Goal: Task Accomplishment & Management: Manage account settings

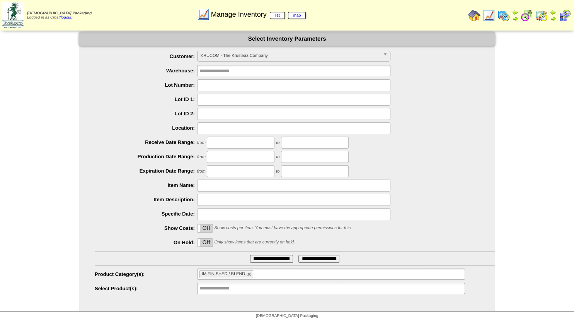
click at [477, 12] on img at bounding box center [474, 15] width 12 height 12
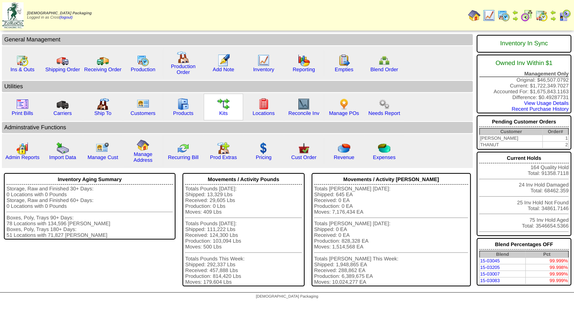
click at [227, 106] on img at bounding box center [223, 104] width 12 height 12
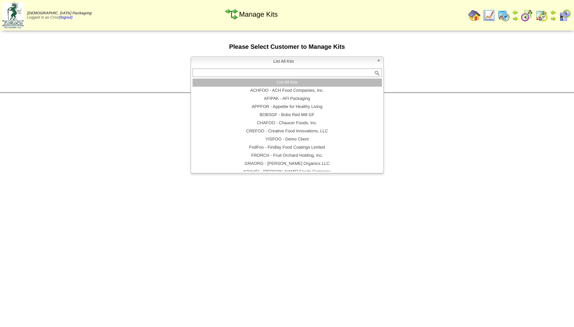
drag, startPoint x: 278, startPoint y: 65, endPoint x: 279, endPoint y: 70, distance: 4.7
click at [278, 66] on span "List All Kits" at bounding box center [283, 61] width 179 height 9
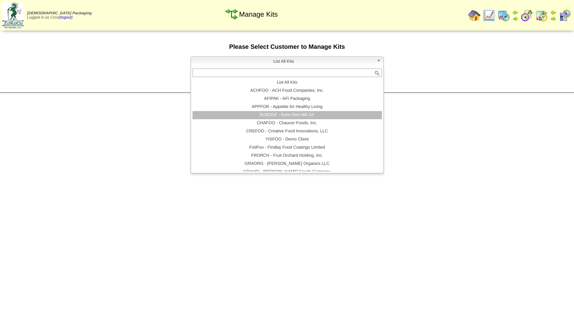
click at [281, 116] on li "BOBSGF - Bobs Red Mill GF" at bounding box center [286, 115] width 189 height 8
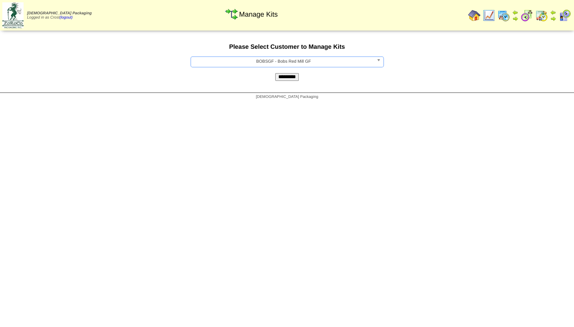
click at [284, 76] on input "*********" at bounding box center [287, 77] width 24 height 8
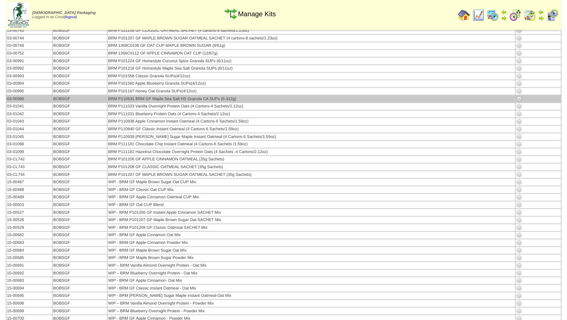
scroll to position [83, 0]
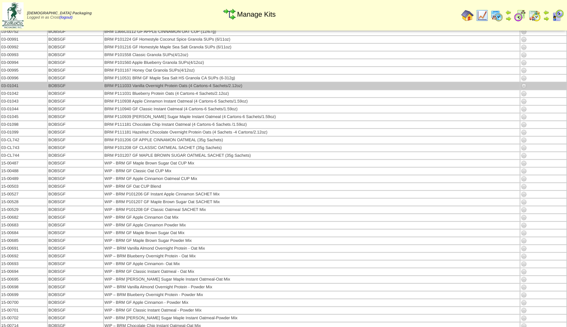
click at [525, 85] on img at bounding box center [524, 86] width 6 height 6
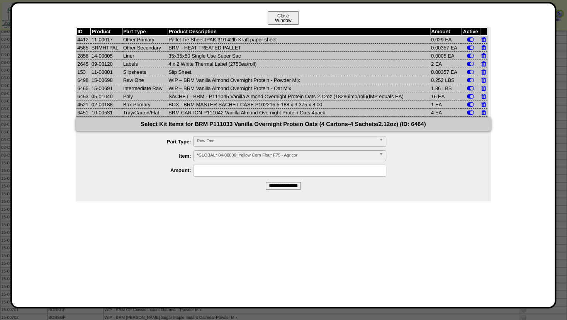
click at [283, 19] on button "Close Window" at bounding box center [283, 18] width 31 height 14
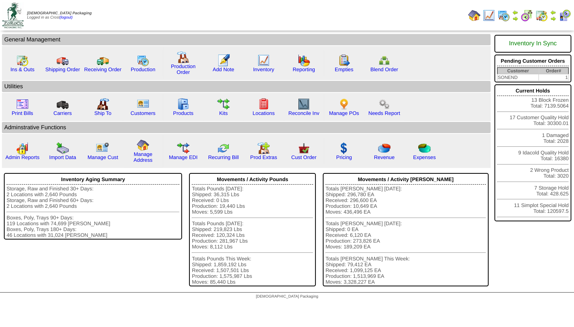
click at [553, 19] on img at bounding box center [553, 18] width 6 height 6
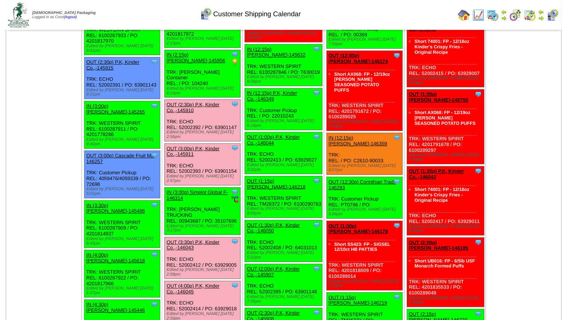
scroll to position [936, 0]
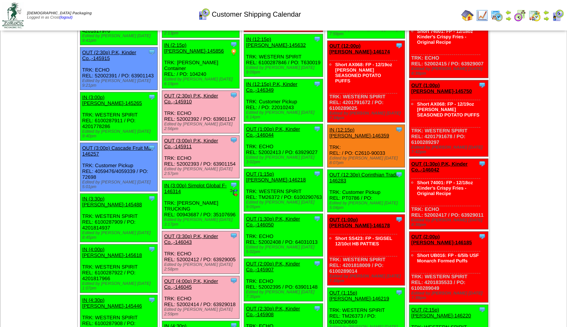
click at [199, 233] on link "OUT (3:30p) P.K, Kinder Co.,-146043" at bounding box center [191, 239] width 54 height 12
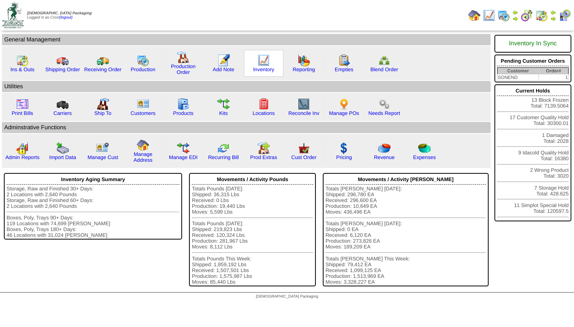
click at [266, 61] on img at bounding box center [263, 60] width 12 height 12
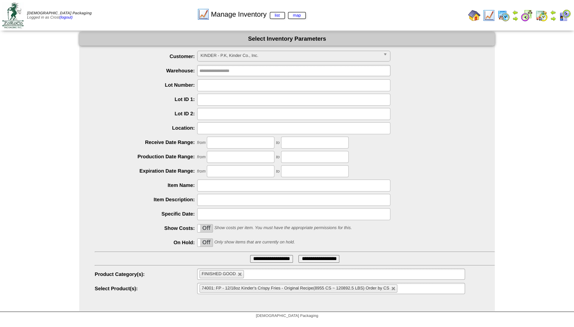
click at [262, 257] on input "**********" at bounding box center [271, 259] width 43 height 8
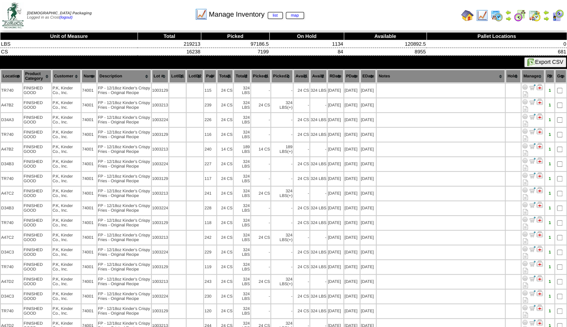
click at [516, 75] on th "Hold" at bounding box center [513, 76] width 15 height 13
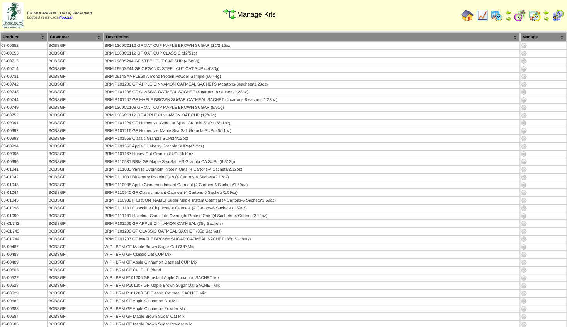
click at [459, 19] on td at bounding box center [512, 15] width 107 height 29
click at [466, 16] on img at bounding box center [467, 15] width 12 height 12
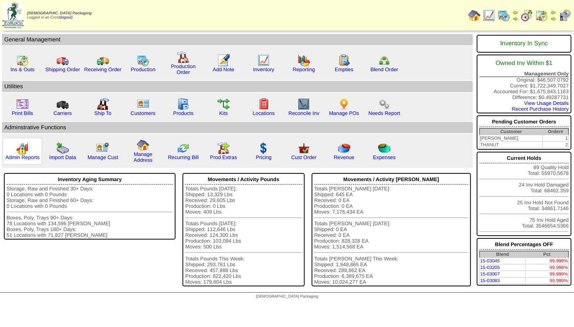
click at [21, 154] on img at bounding box center [22, 148] width 12 height 12
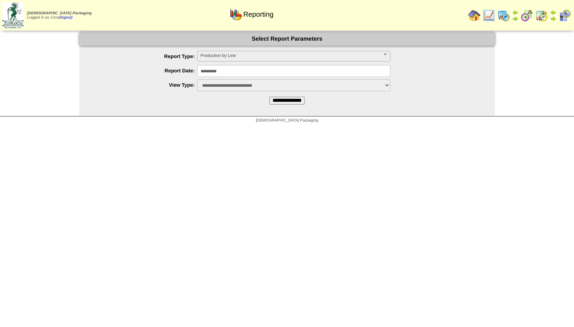
click at [473, 12] on img at bounding box center [474, 15] width 12 height 12
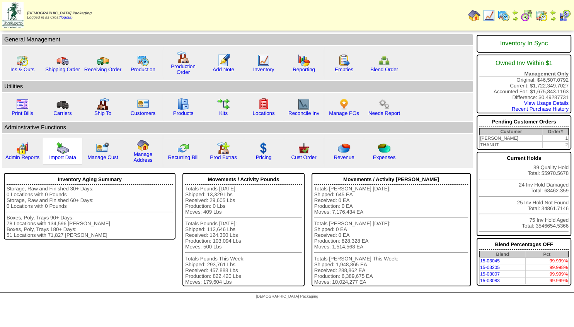
click at [62, 154] on img at bounding box center [62, 148] width 12 height 12
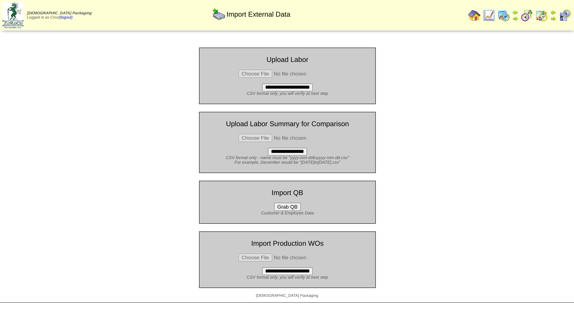
click at [252, 260] on input "file" at bounding box center [287, 257] width 98 height 8
type input "**********"
click at [281, 275] on input "**********" at bounding box center [287, 271] width 51 height 8
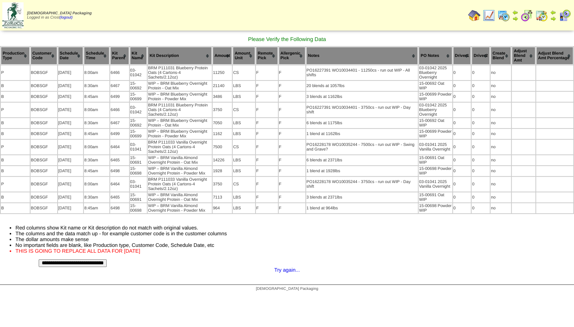
click at [471, 13] on img at bounding box center [474, 15] width 12 height 12
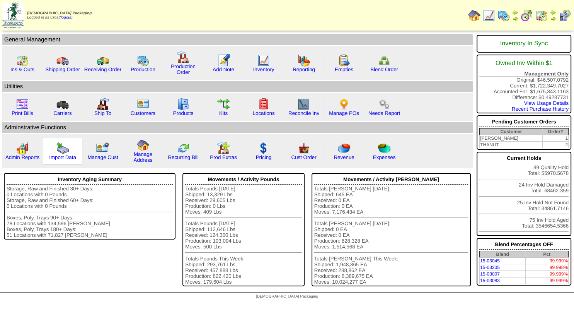
click at [58, 153] on img at bounding box center [62, 148] width 12 height 12
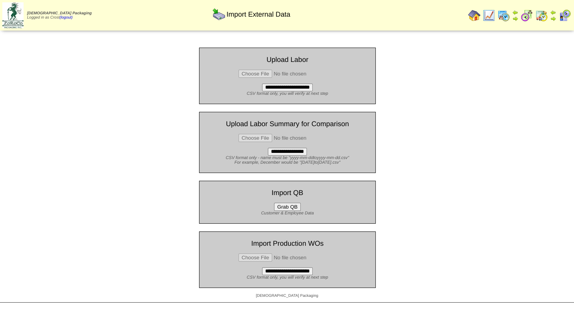
click at [256, 260] on input "file" at bounding box center [287, 257] width 98 height 8
type input "**********"
click at [289, 275] on input "**********" at bounding box center [287, 271] width 51 height 8
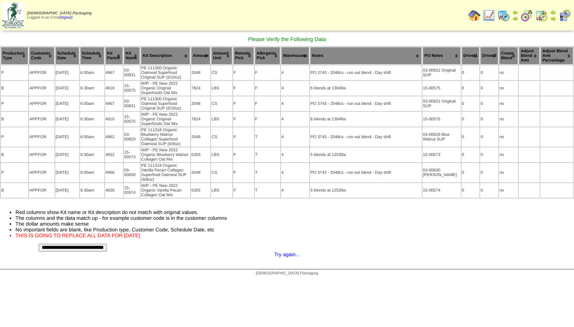
click at [475, 15] on img at bounding box center [474, 15] width 12 height 12
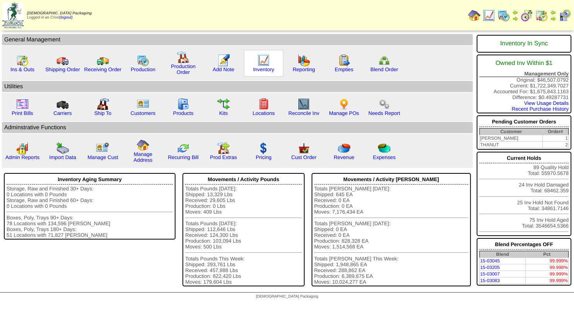
click at [265, 62] on img at bounding box center [263, 60] width 12 height 12
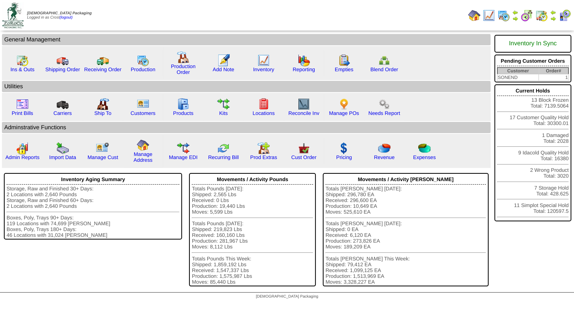
click at [555, 18] on img at bounding box center [553, 18] width 6 height 6
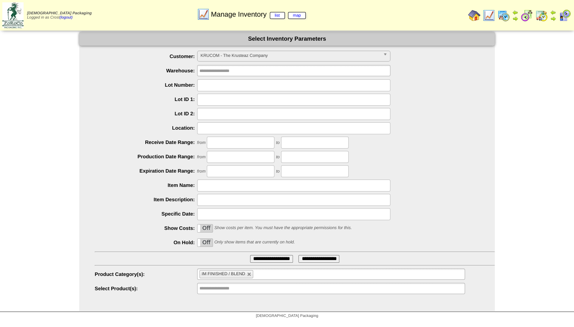
click at [230, 56] on span "KRUCOM - The Krusteaz Company" at bounding box center [290, 55] width 179 height 9
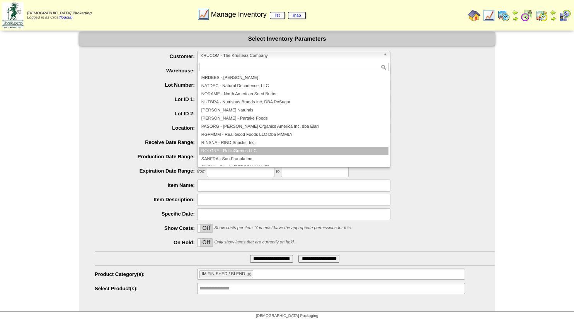
scroll to position [74, 0]
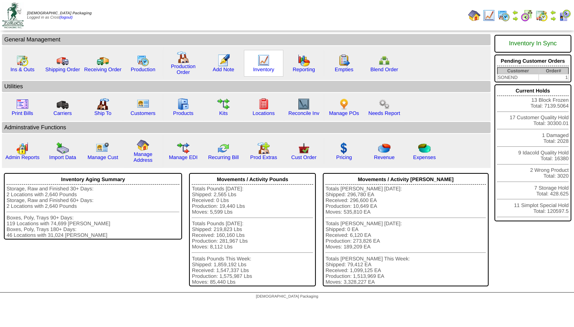
click at [260, 58] on img at bounding box center [263, 60] width 12 height 12
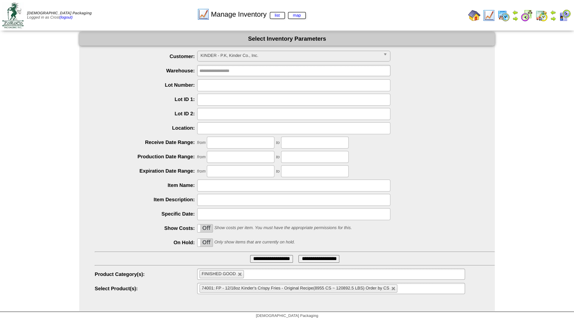
click at [260, 255] on input "**********" at bounding box center [271, 259] width 43 height 8
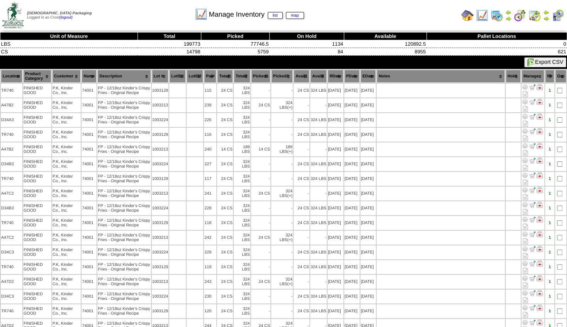
click at [518, 78] on th "Hold" at bounding box center [513, 76] width 15 height 13
click at [514, 80] on th "Hold" at bounding box center [513, 76] width 15 height 13
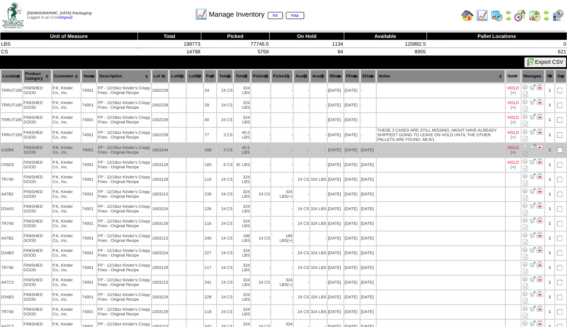
click at [528, 150] on img at bounding box center [525, 146] width 6 height 6
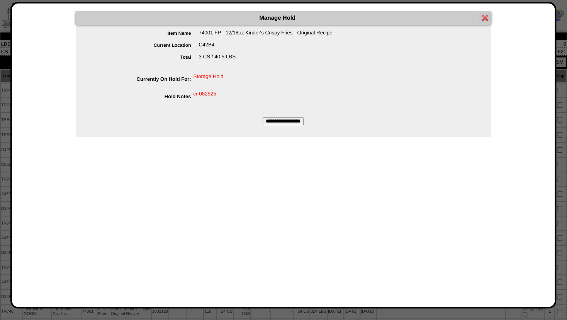
click at [294, 123] on input "**********" at bounding box center [283, 121] width 41 height 8
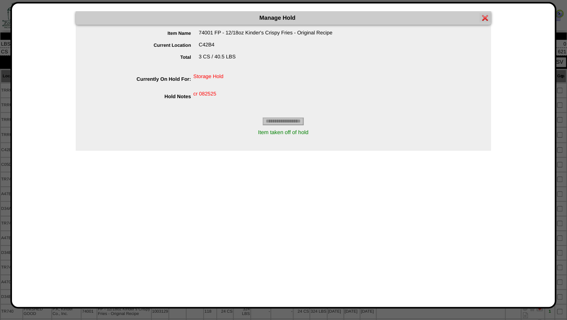
click at [490, 15] on div at bounding box center [486, 17] width 12 height 9
click at [485, 16] on img at bounding box center [485, 18] width 6 height 6
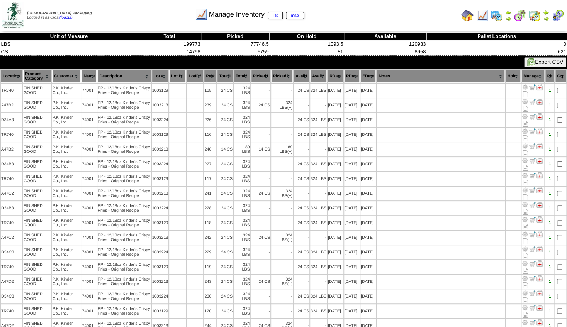
click at [14, 76] on th "Location" at bounding box center [12, 76] width 22 height 13
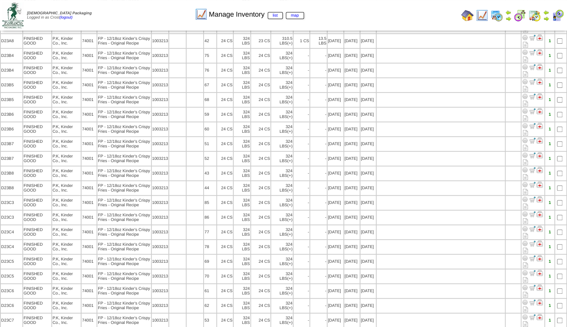
scroll to position [1484, 0]
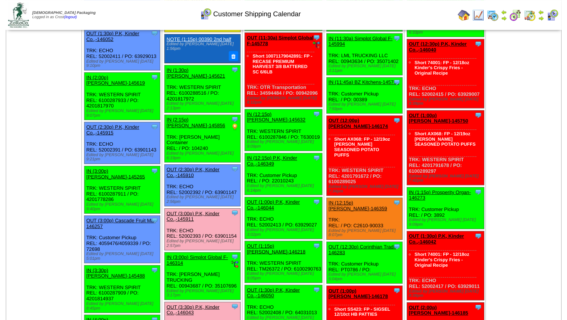
scroll to position [861, 0]
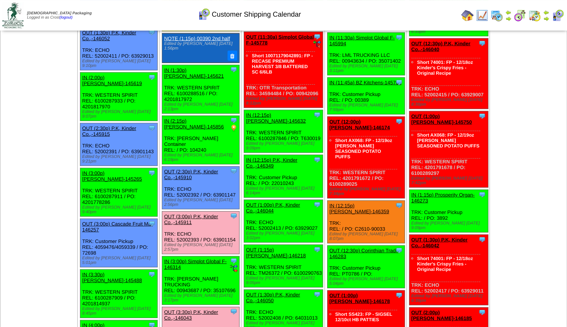
click at [201, 309] on link "OUT (3:30p) P.K, Kinder Co.,-146043" at bounding box center [191, 315] width 54 height 12
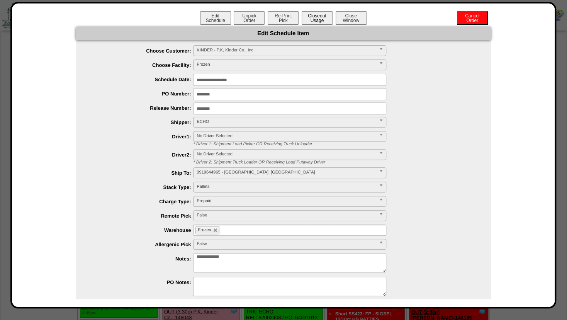
click at [314, 18] on button "Closeout Usage" at bounding box center [317, 18] width 31 height 14
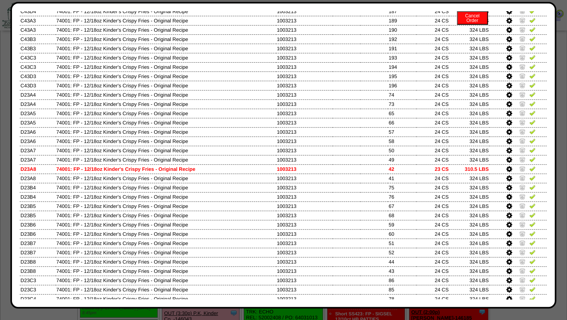
scroll to position [117, 0]
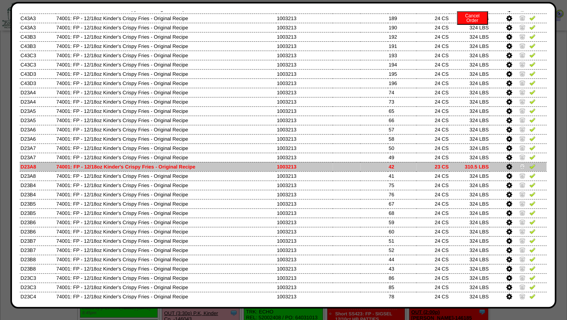
click at [506, 167] on icon at bounding box center [509, 166] width 6 height 7
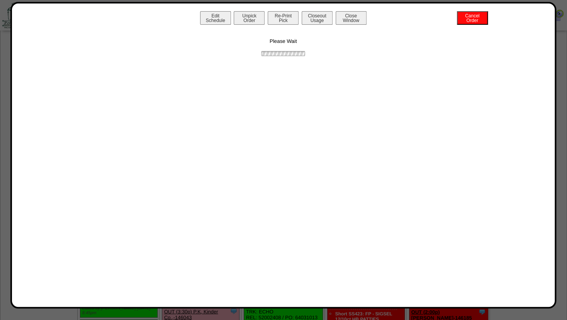
scroll to position [0, 0]
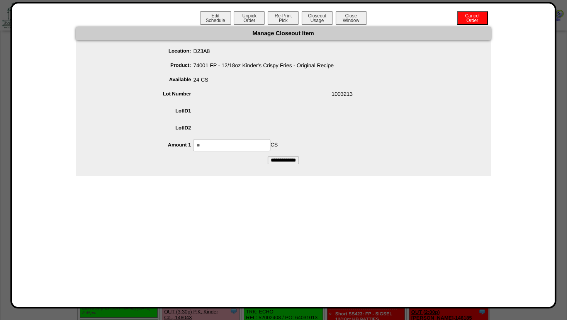
drag, startPoint x: 200, startPoint y: 144, endPoint x: 175, endPoint y: 145, distance: 24.8
click at [193, 145] on input "**" at bounding box center [231, 145] width 77 height 12
type input "**"
click at [321, 133] on span at bounding box center [291, 129] width 400 height 15
click at [286, 159] on input "**********" at bounding box center [283, 160] width 31 height 8
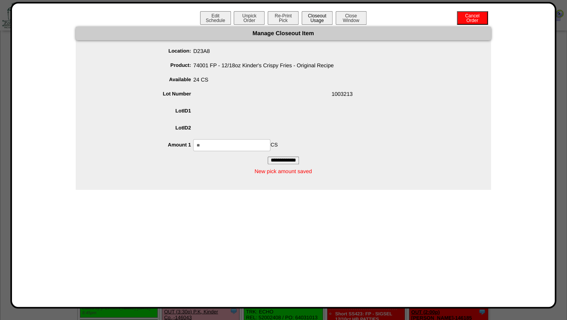
click at [317, 18] on button "Closeout Usage" at bounding box center [317, 18] width 31 height 14
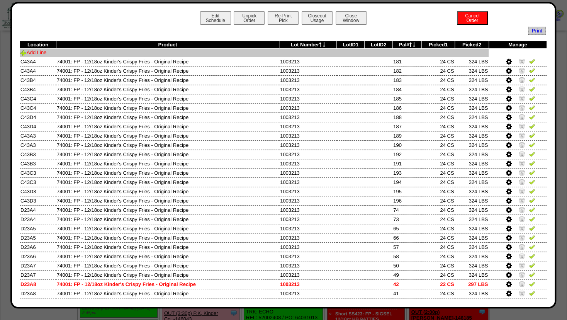
click at [42, 53] on link "Add Line" at bounding box center [33, 52] width 26 height 6
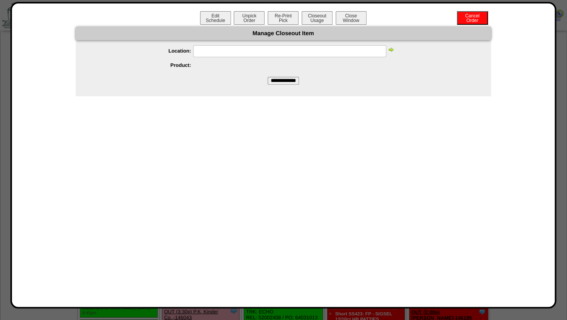
click at [208, 54] on input "text" at bounding box center [289, 51] width 193 height 12
type input "*****"
click at [392, 49] on img at bounding box center [391, 49] width 6 height 6
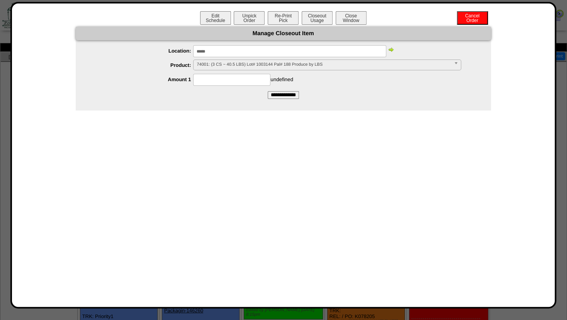
click at [392, 49] on img at bounding box center [391, 49] width 6 height 6
click at [207, 78] on input at bounding box center [231, 80] width 77 height 12
type input "*"
drag, startPoint x: 153, startPoint y: 83, endPoint x: 168, endPoint y: 83, distance: 15.5
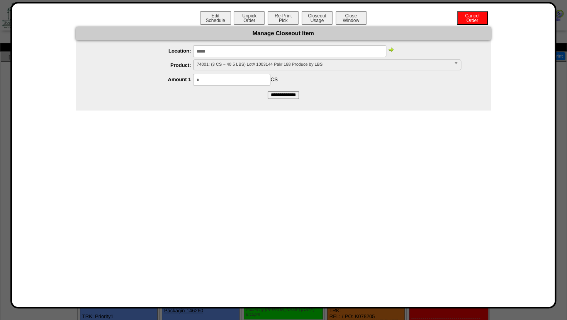
click at [152, 83] on div "* CS" at bounding box center [291, 80] width 400 height 12
click at [277, 95] on input "**********" at bounding box center [283, 95] width 31 height 8
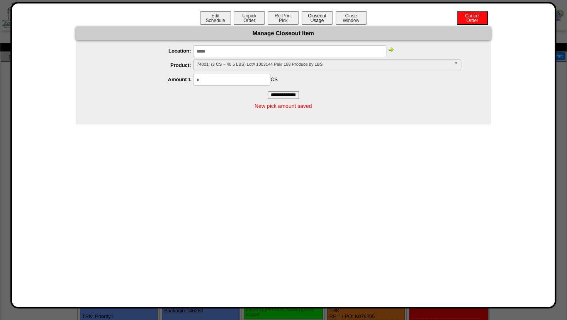
click at [321, 14] on button "Closeout Usage" at bounding box center [317, 18] width 31 height 14
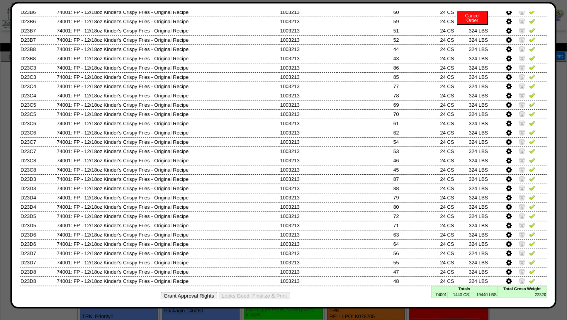
scroll to position [344, 0]
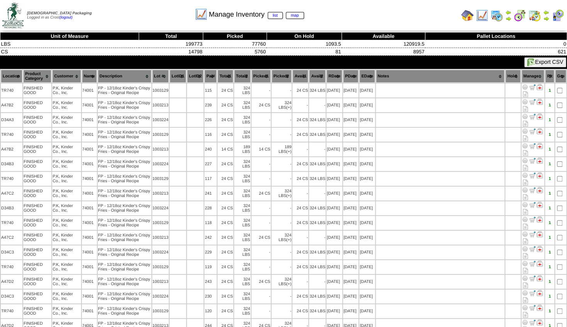
click at [160, 77] on th "Lot #" at bounding box center [160, 76] width 17 height 13
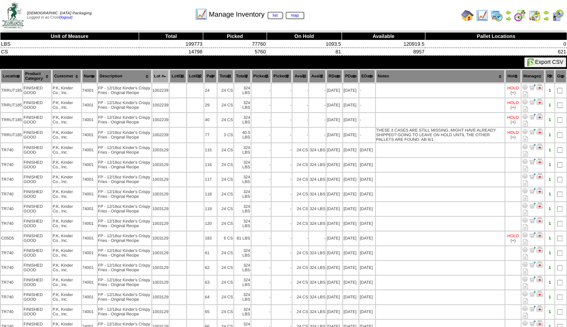
click at [10, 77] on th "Location" at bounding box center [12, 76] width 22 height 13
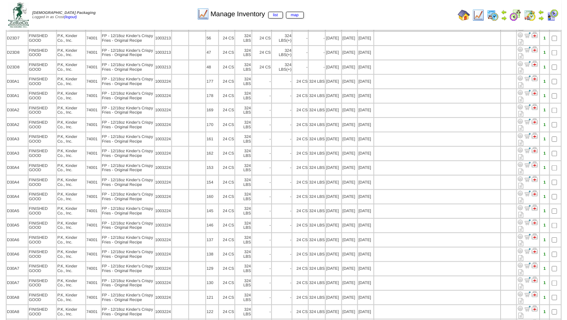
scroll to position [1970, 0]
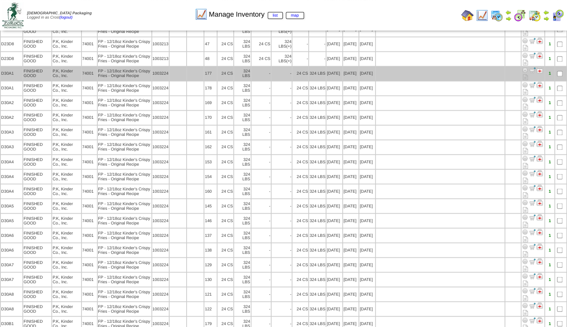
click at [528, 73] on img at bounding box center [525, 70] width 6 height 6
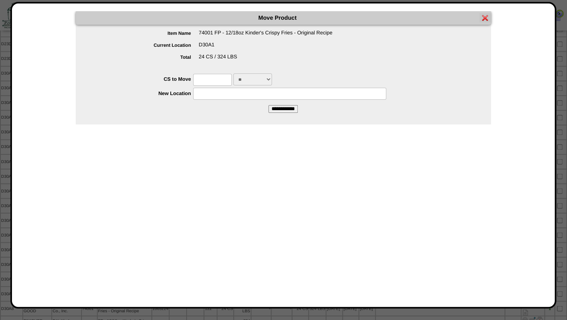
click at [207, 81] on input "text" at bounding box center [212, 80] width 39 height 12
click at [205, 99] on input "text" at bounding box center [289, 94] width 193 height 12
click at [486, 18] on img at bounding box center [485, 18] width 6 height 6
